Goal: Task Accomplishment & Management: Complete application form

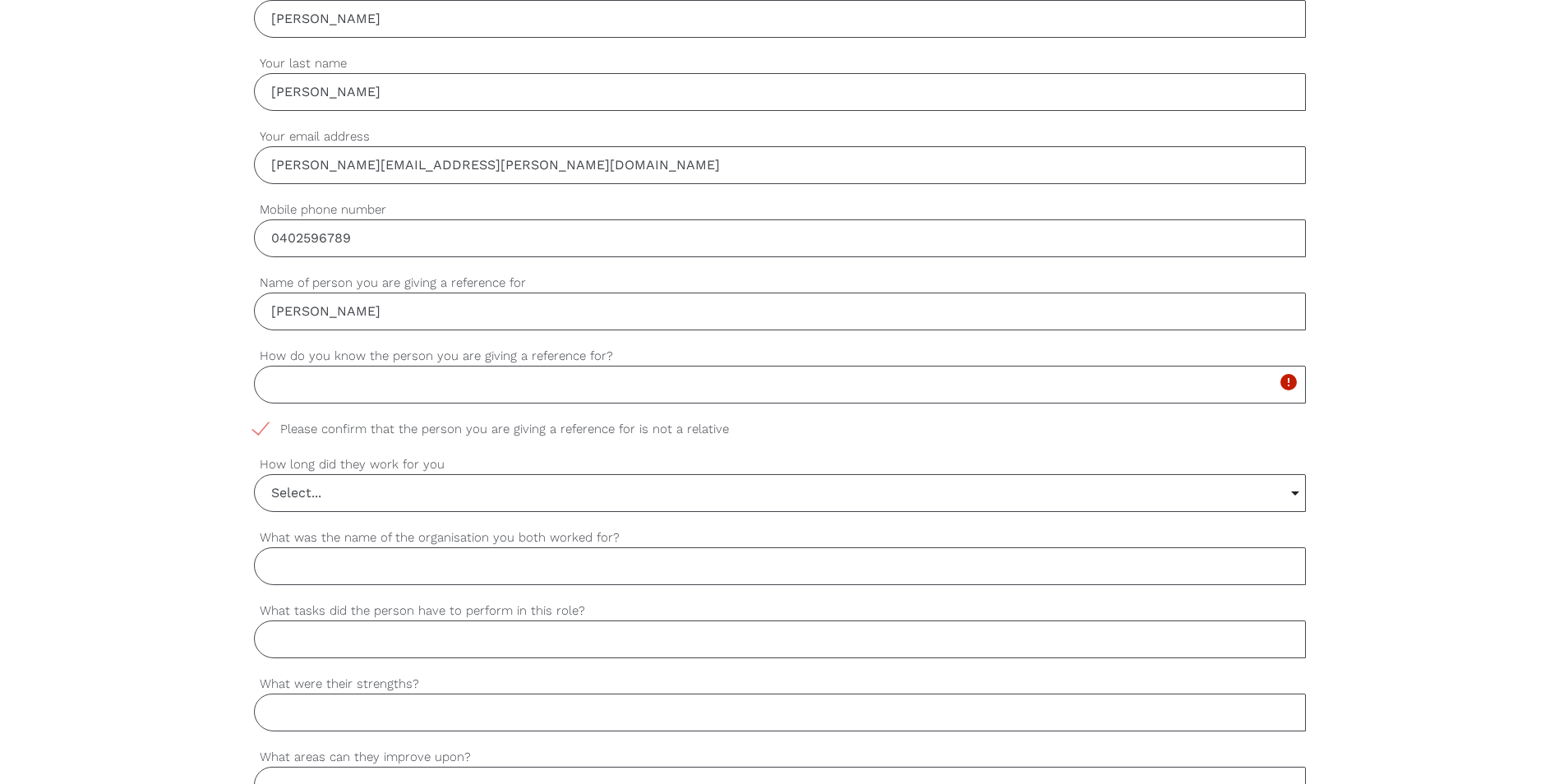
click at [432, 388] on input "How do you know the person you are giving a reference for?" at bounding box center [780, 384] width 1052 height 38
type input "He is the School Council President at the School i am the Business Manager at"
click at [409, 495] on input "Select..." at bounding box center [780, 492] width 1050 height 36
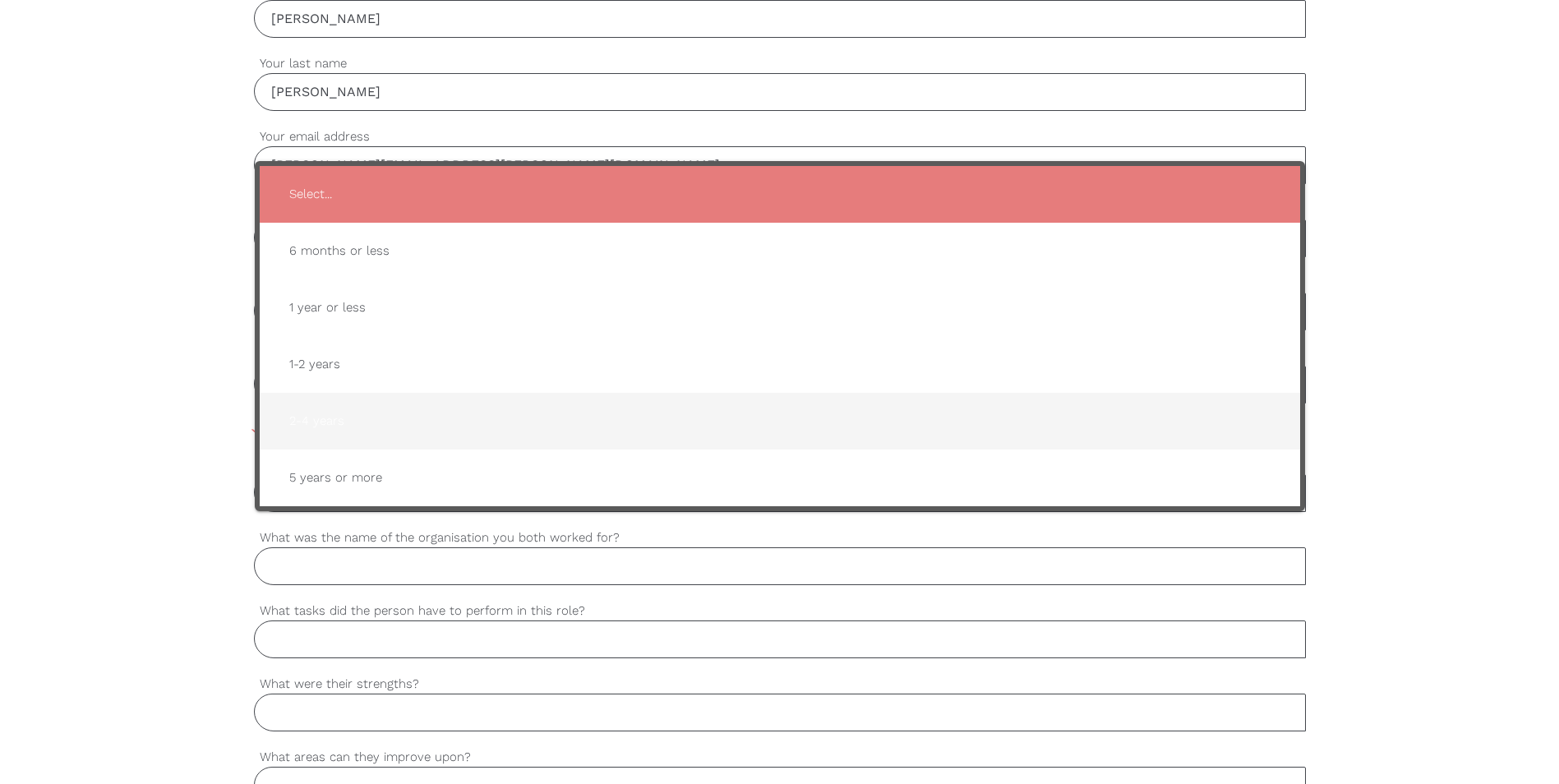
click at [439, 430] on span "2-4 years" at bounding box center [780, 421] width 1007 height 41
type input "2-4 years"
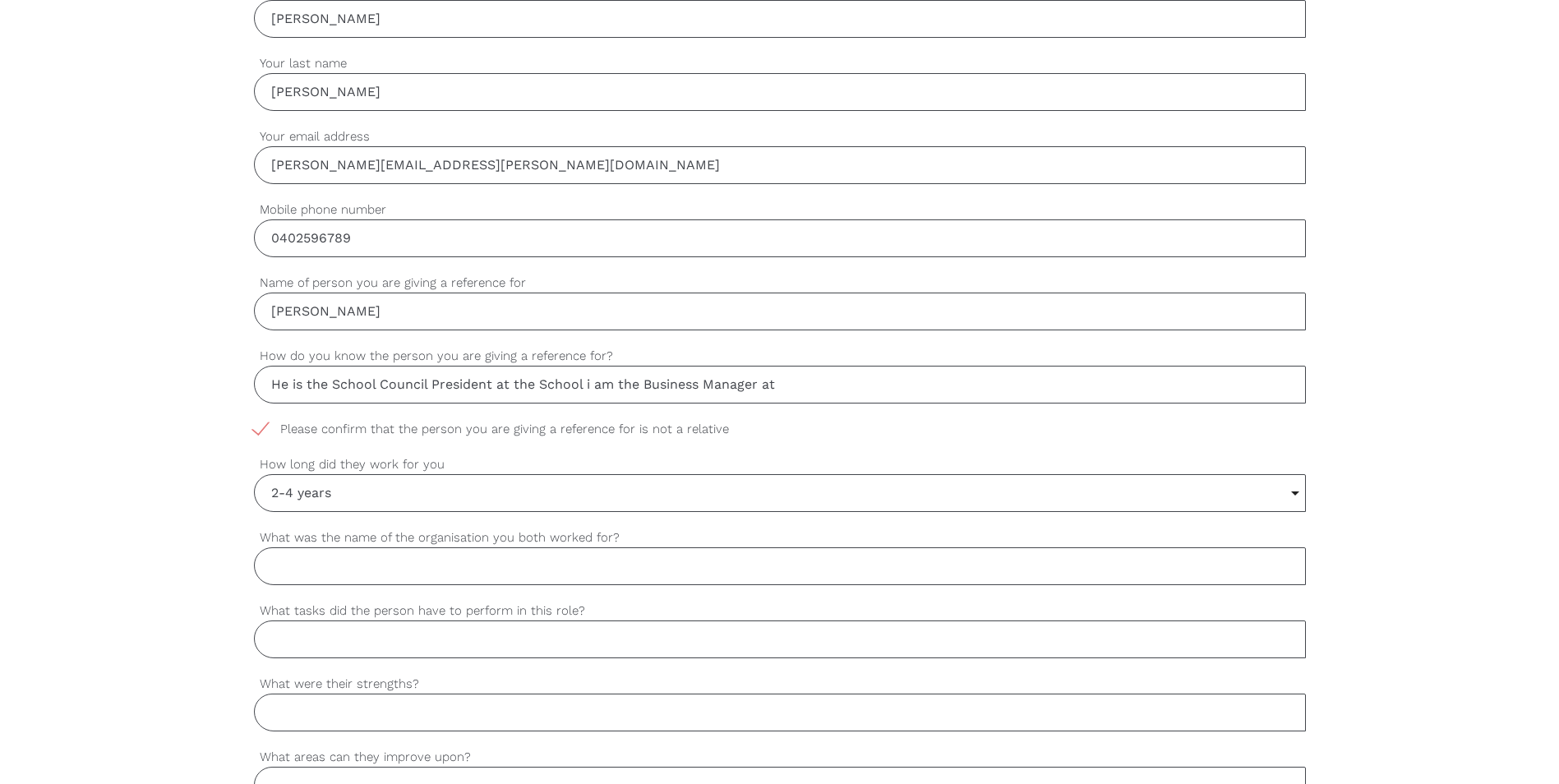
click at [501, 558] on input "What was the name of the organisation you both worked for?" at bounding box center [780, 566] width 1052 height 38
type input "[PERSON_NAME] doesn't work for our organisation but has been a parent volunteer…"
click at [931, 624] on input "What tasks did the person have to perform in this role?" at bounding box center [780, 638] width 1052 height 38
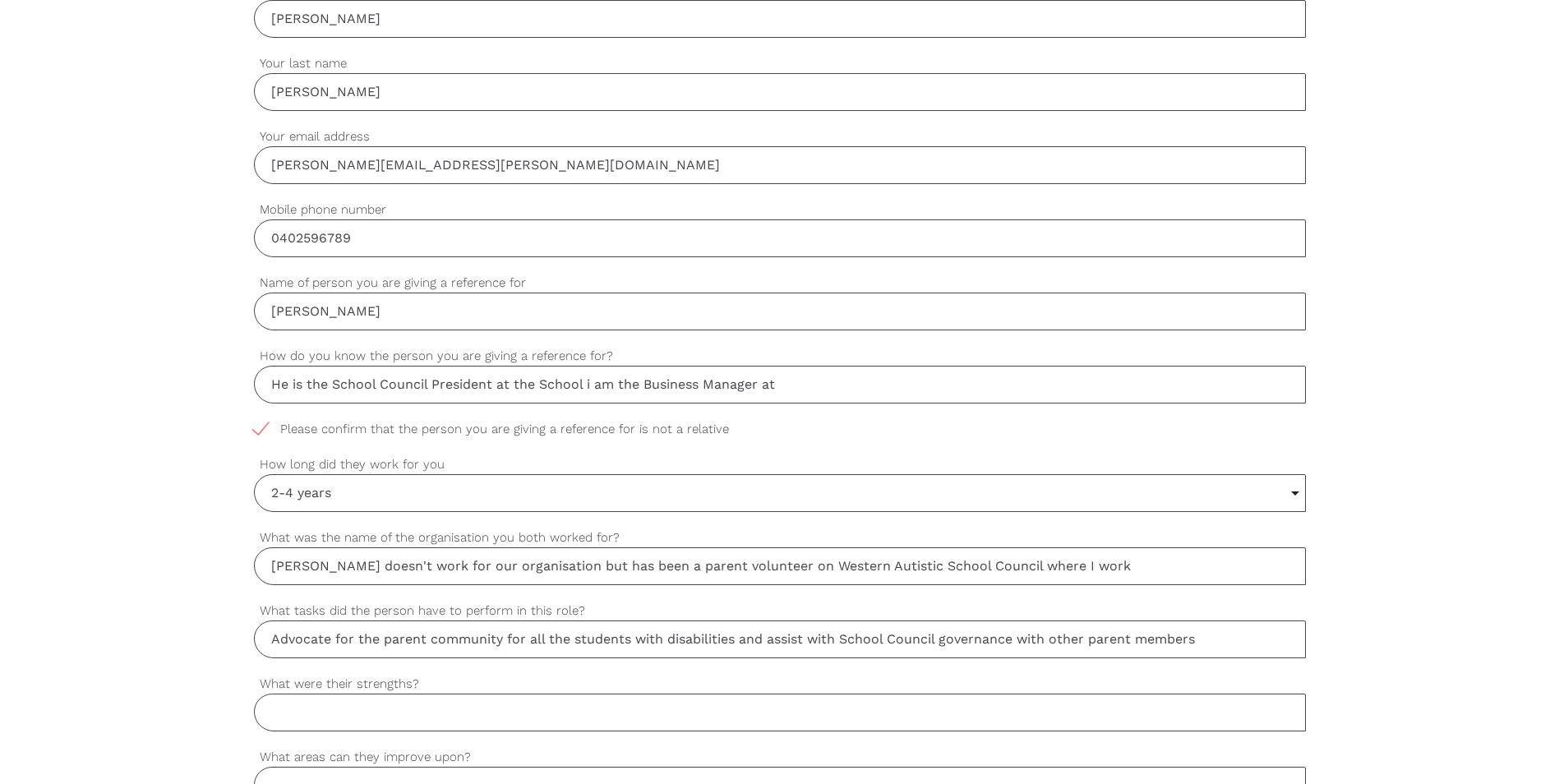
type input "Advocate for the parent community for all the students with disabilities and as…"
click at [908, 717] on input "What were their strengths?" at bounding box center [780, 712] width 1052 height 38
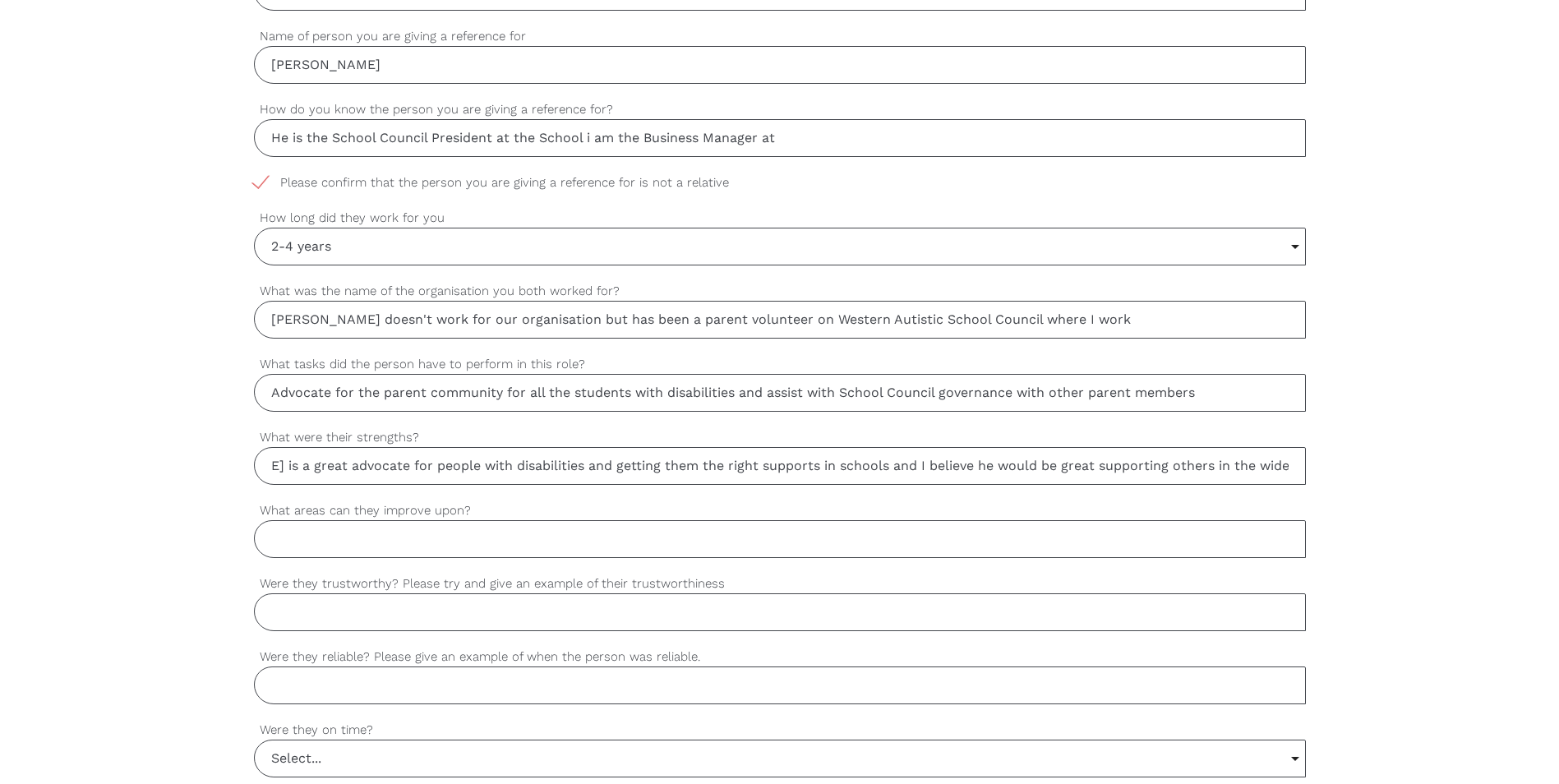
scroll to position [904, 0]
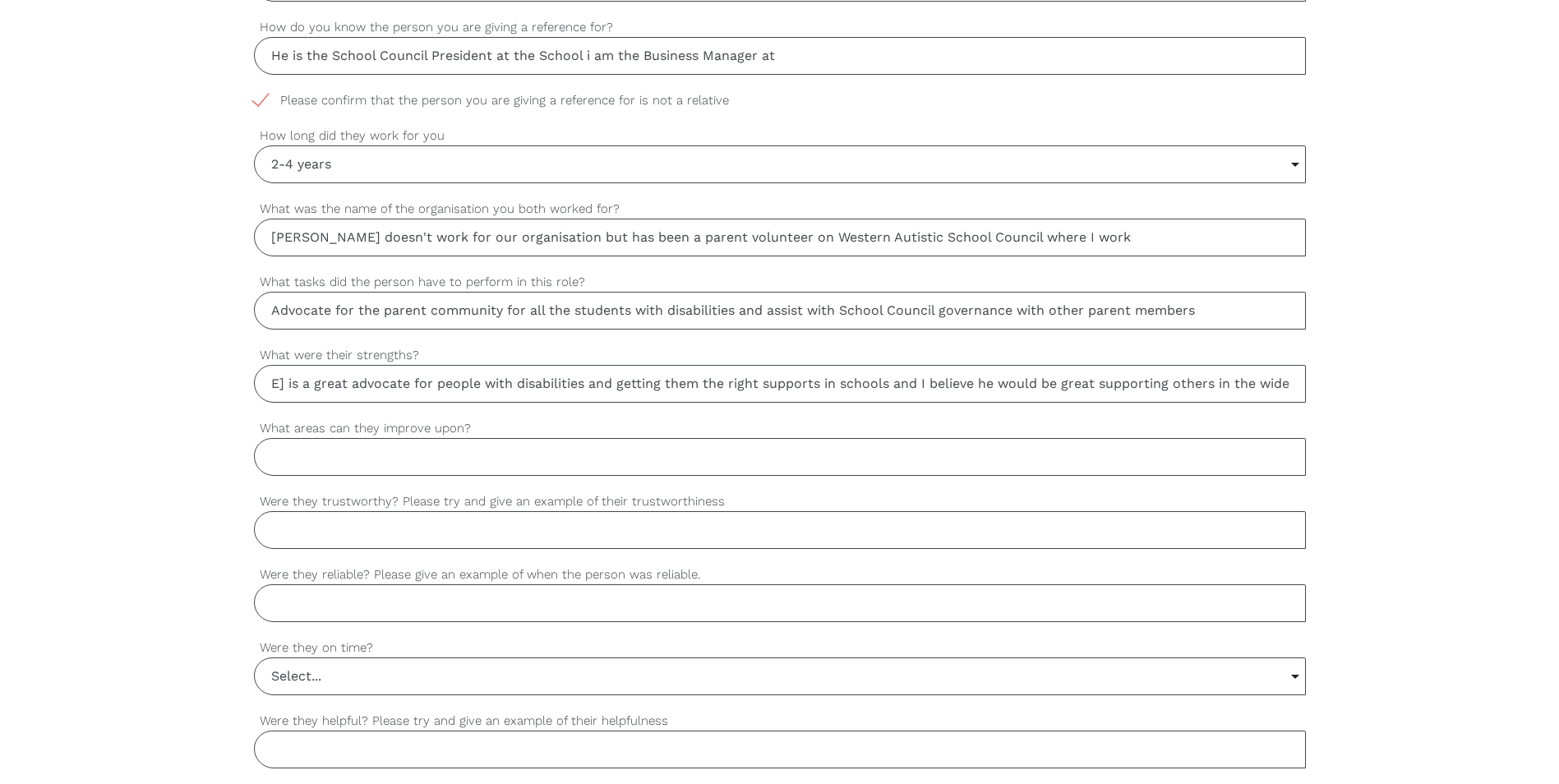
type input "[PERSON_NAME] is a great advocate for people with disabilities and getting them…"
click at [465, 457] on input "What areas can they improve upon?" at bounding box center [780, 456] width 1052 height 38
type input "-"
click at [420, 528] on input "Were they trustworthy? Please try and give an example of their trustworthiness" at bounding box center [780, 529] width 1052 height 38
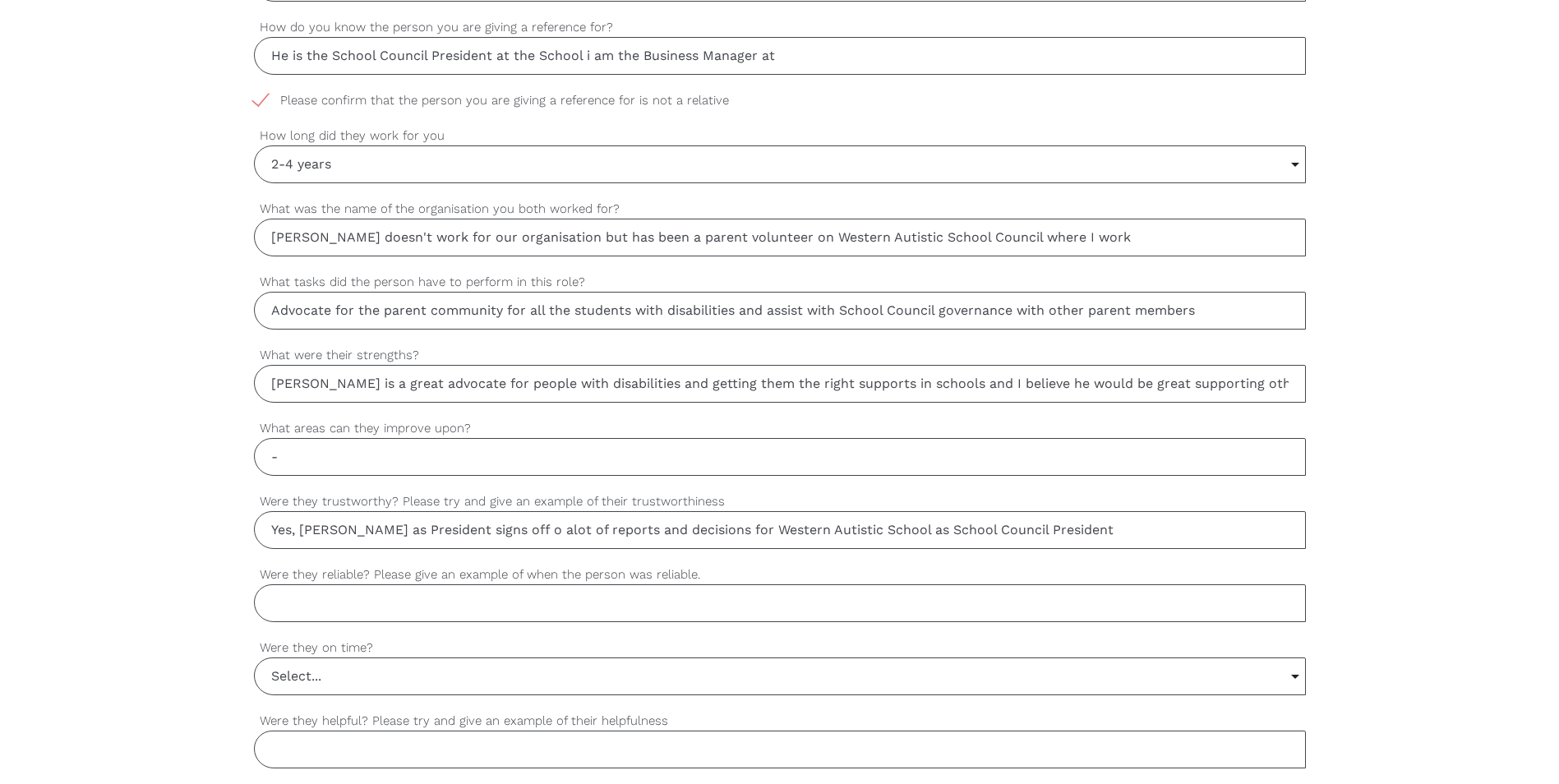
click at [476, 533] on input "Yes, [PERSON_NAME] as President signs off o alot of reports and decisions for W…" at bounding box center [780, 529] width 1052 height 38
type input "Yes, [PERSON_NAME] as President signs off on a lot of reports and decisions for…"
click at [305, 611] on input "Were they reliable? Please give an example of when the person was reliable." at bounding box center [780, 602] width 1052 height 38
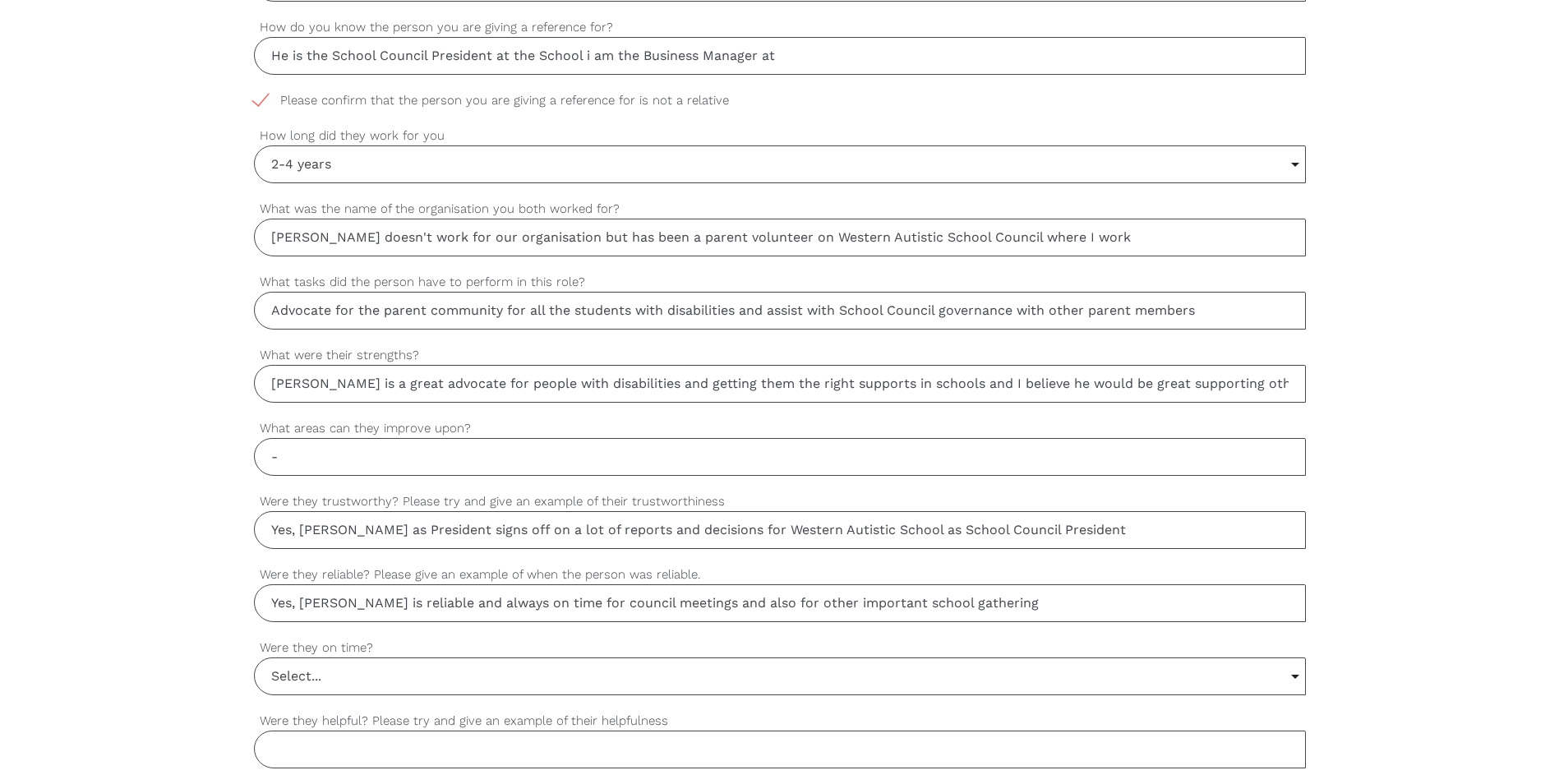
type input "Yes, [PERSON_NAME] is reliable and always on time for council meetings and also…"
click at [603, 667] on input "Select..." at bounding box center [780, 675] width 1050 height 36
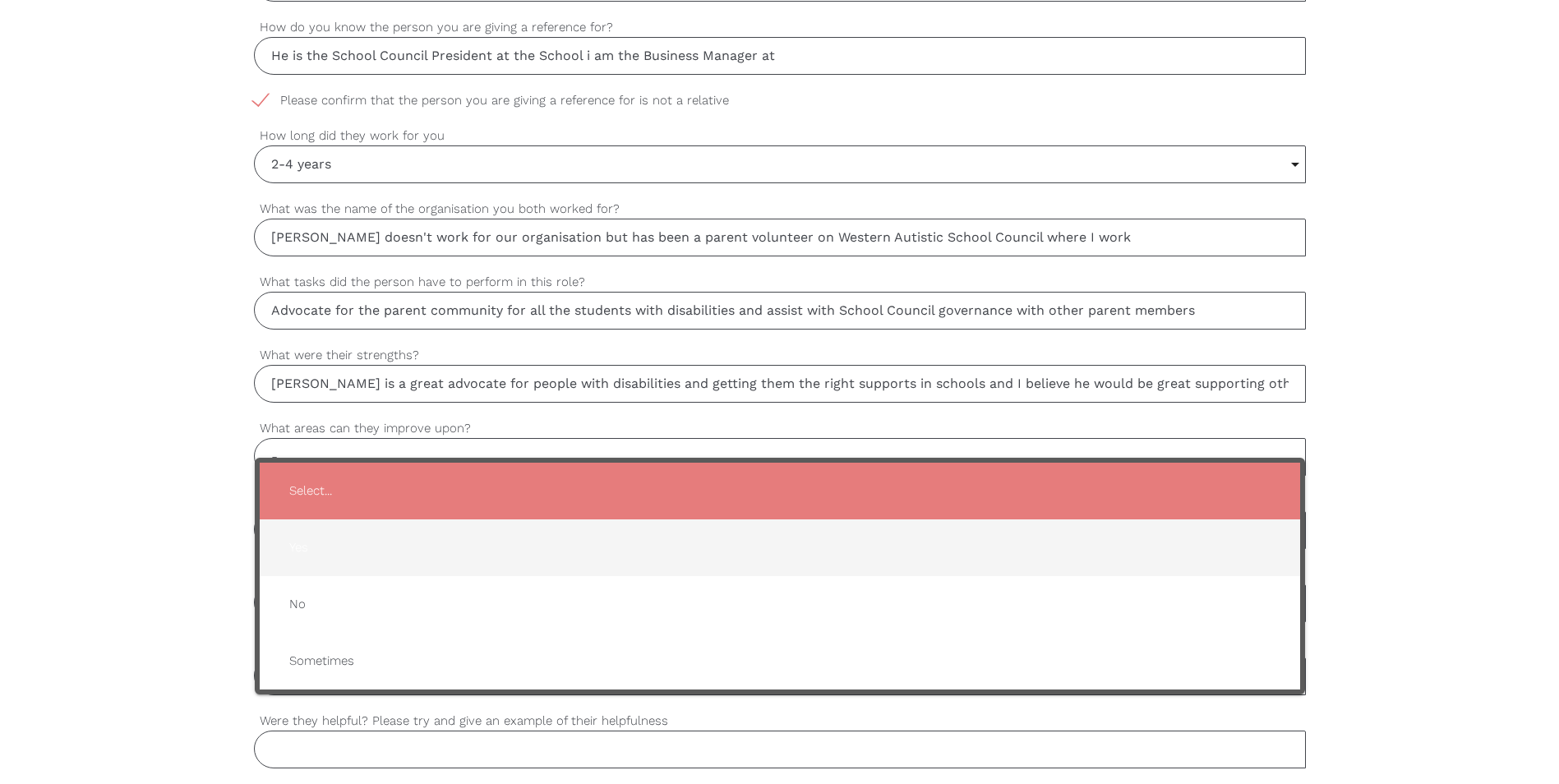
click at [409, 552] on span "Yes" at bounding box center [780, 547] width 1007 height 41
type input "Yes"
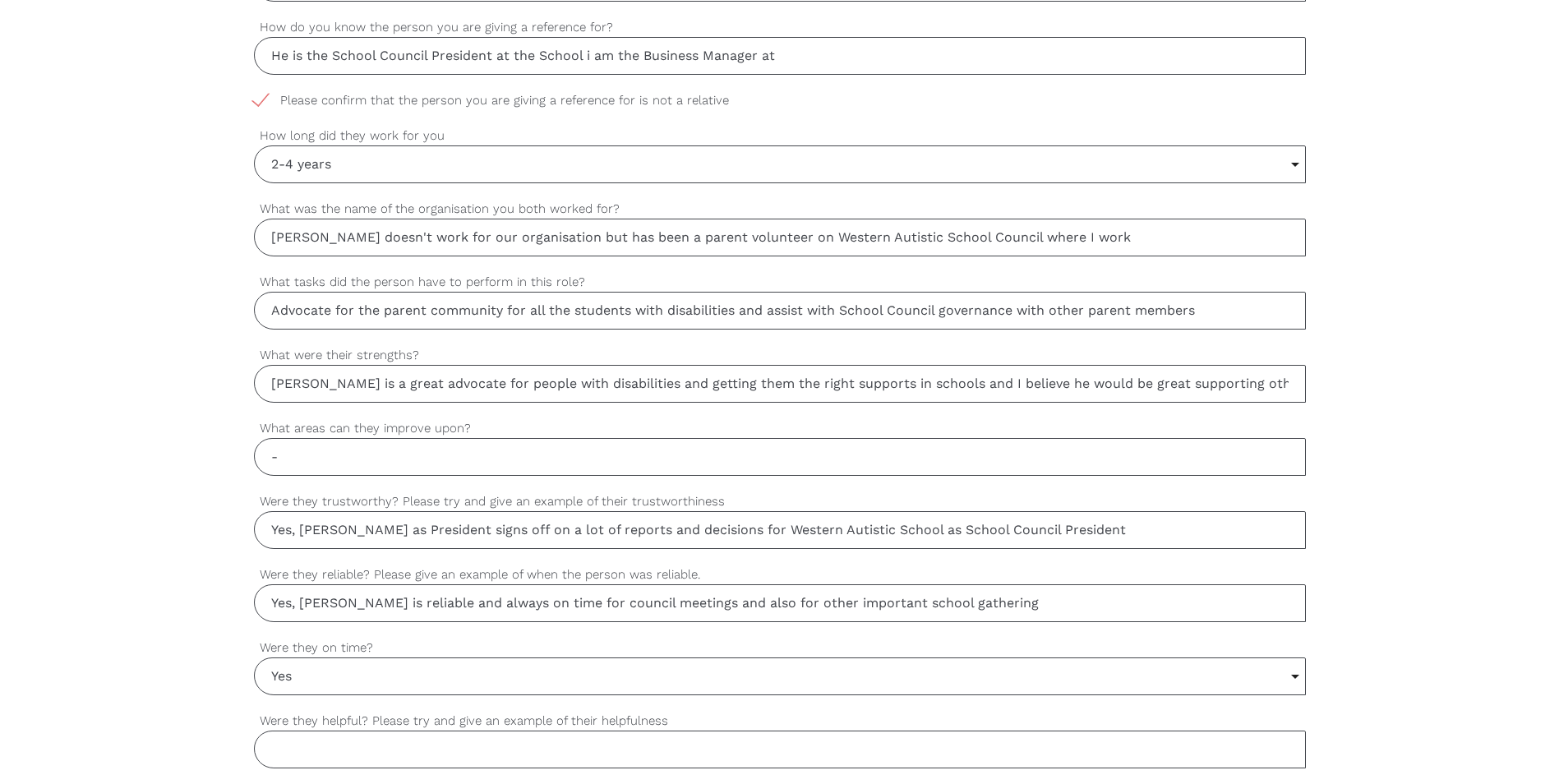
click at [161, 679] on div "settings [PERSON_NAME] Your first name settings [PERSON_NAME] Your last name se…" at bounding box center [780, 391] width 1559 height 1543
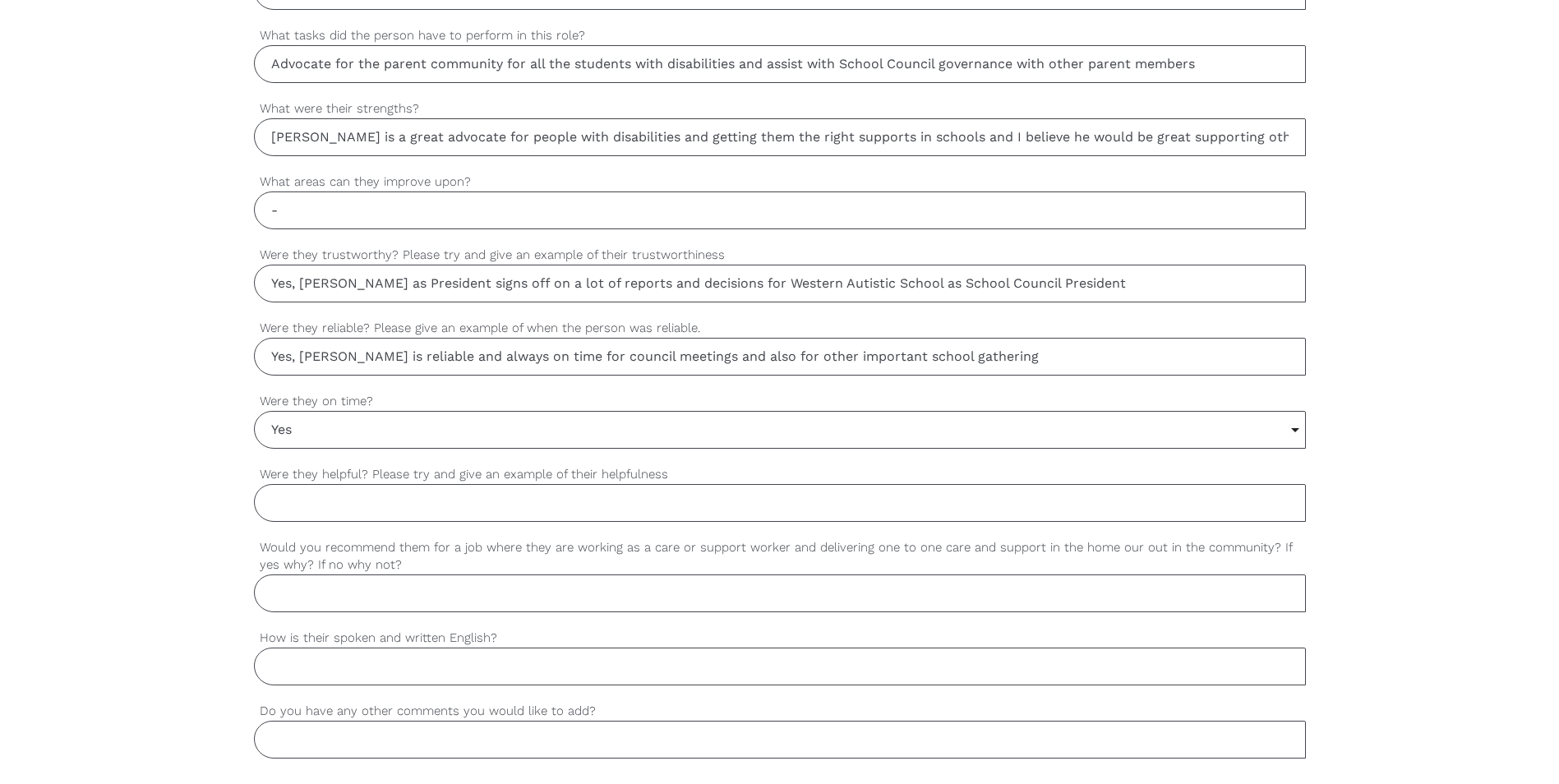
click at [390, 504] on input "Were they helpful? Please try and give an example of their helpfulness" at bounding box center [780, 502] width 1052 height 38
type input "[PERSON_NAME] is helpful and always offers suggestion and inputs at School Coun…"
click at [384, 590] on input "Would you recommend them for a job where they are working as a care or support …" at bounding box center [780, 593] width 1052 height 38
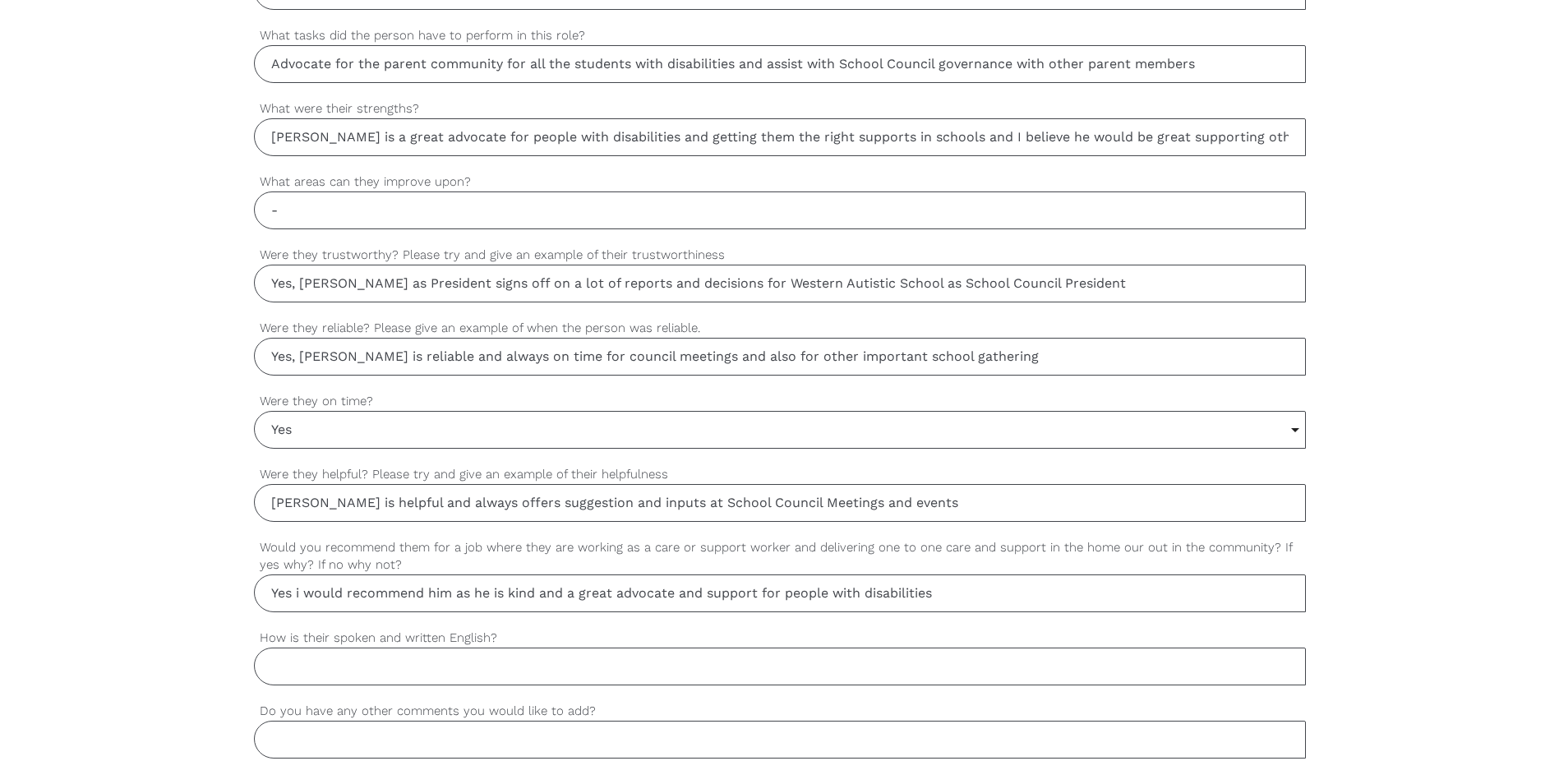
type input "Yes i would recommend him as he is kind and a great advocate and support for pe…"
click at [435, 668] on input "How is their spoken and written English?" at bounding box center [780, 665] width 1052 height 38
type input "Perfect"
click at [438, 734] on input "Do you have any other comments you would like to add?" at bounding box center [780, 739] width 1052 height 38
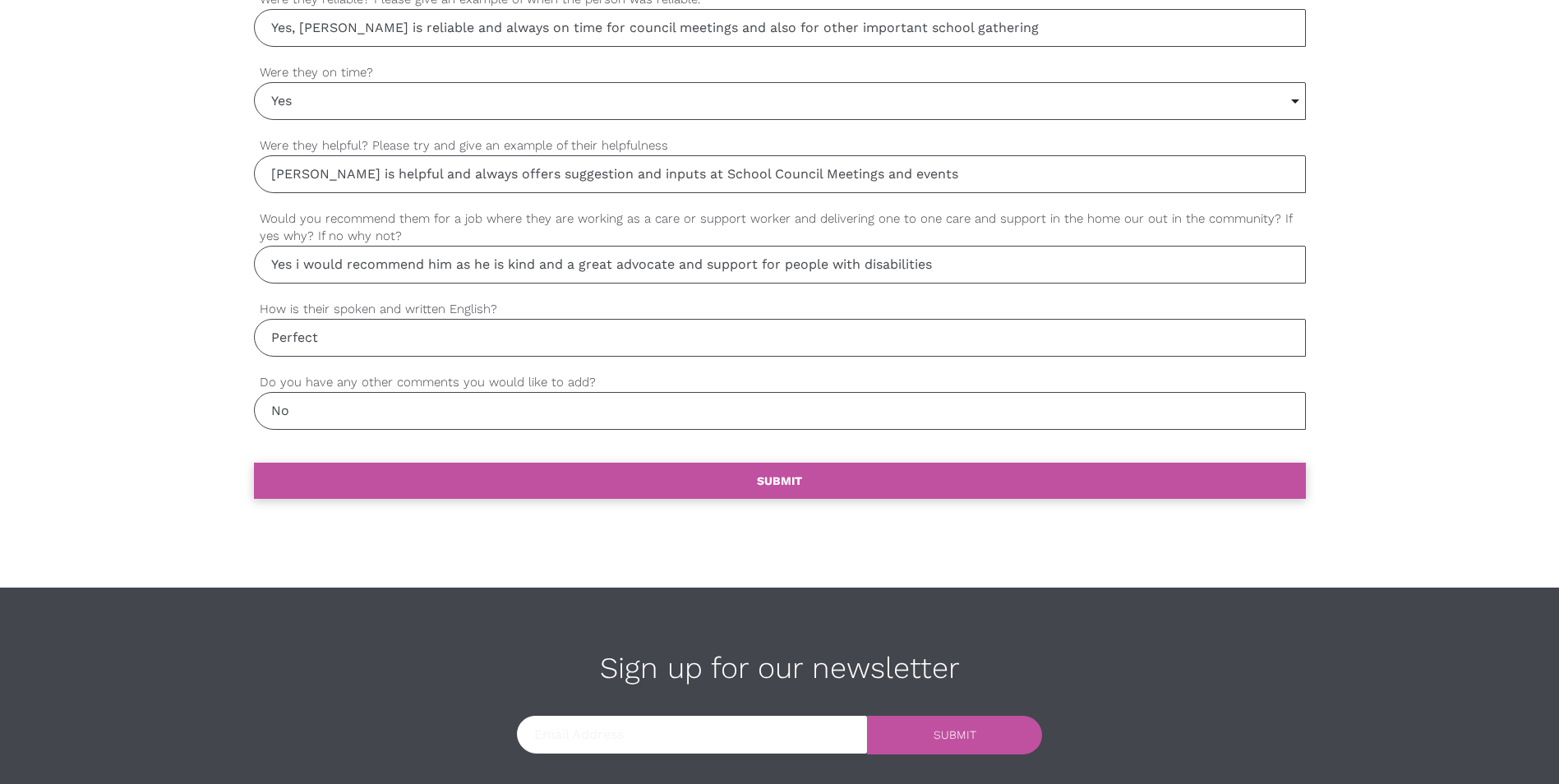
type input "No"
click at [716, 487] on link "settings SUBMIT" at bounding box center [780, 480] width 1052 height 36
